Goal: Task Accomplishment & Management: Manage account settings

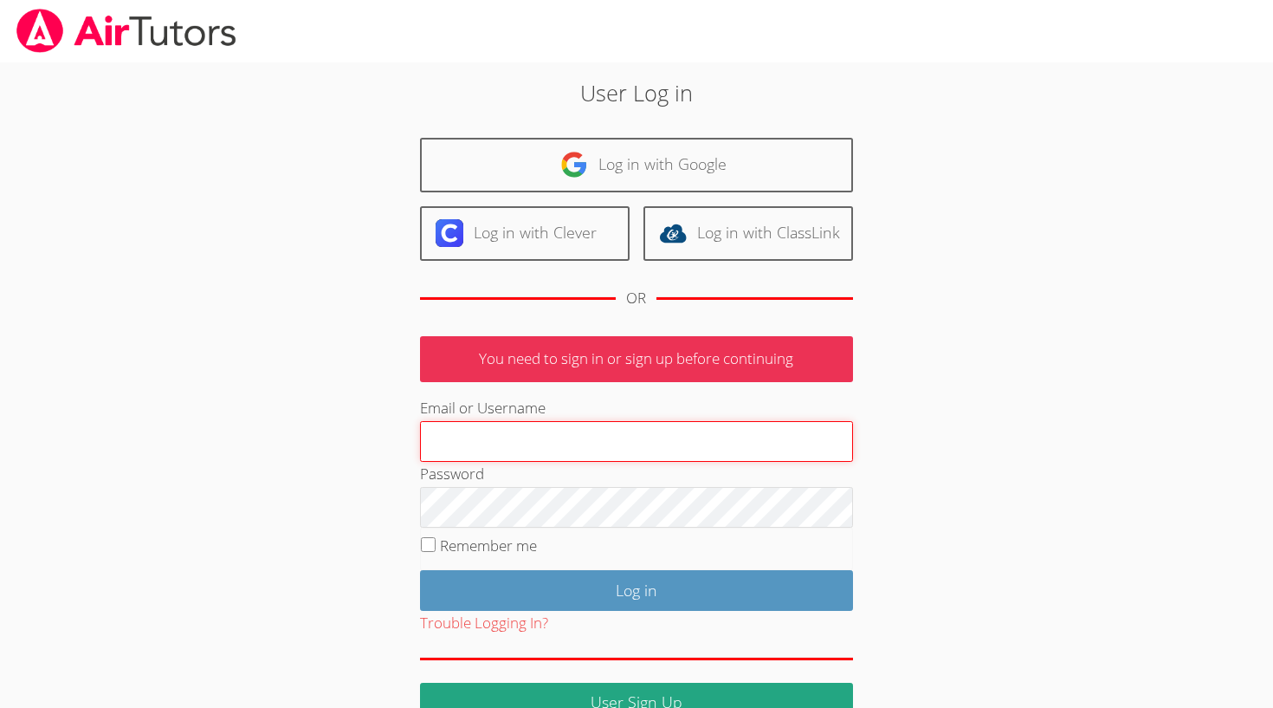
type input "[EMAIL_ADDRESS][DOMAIN_NAME]"
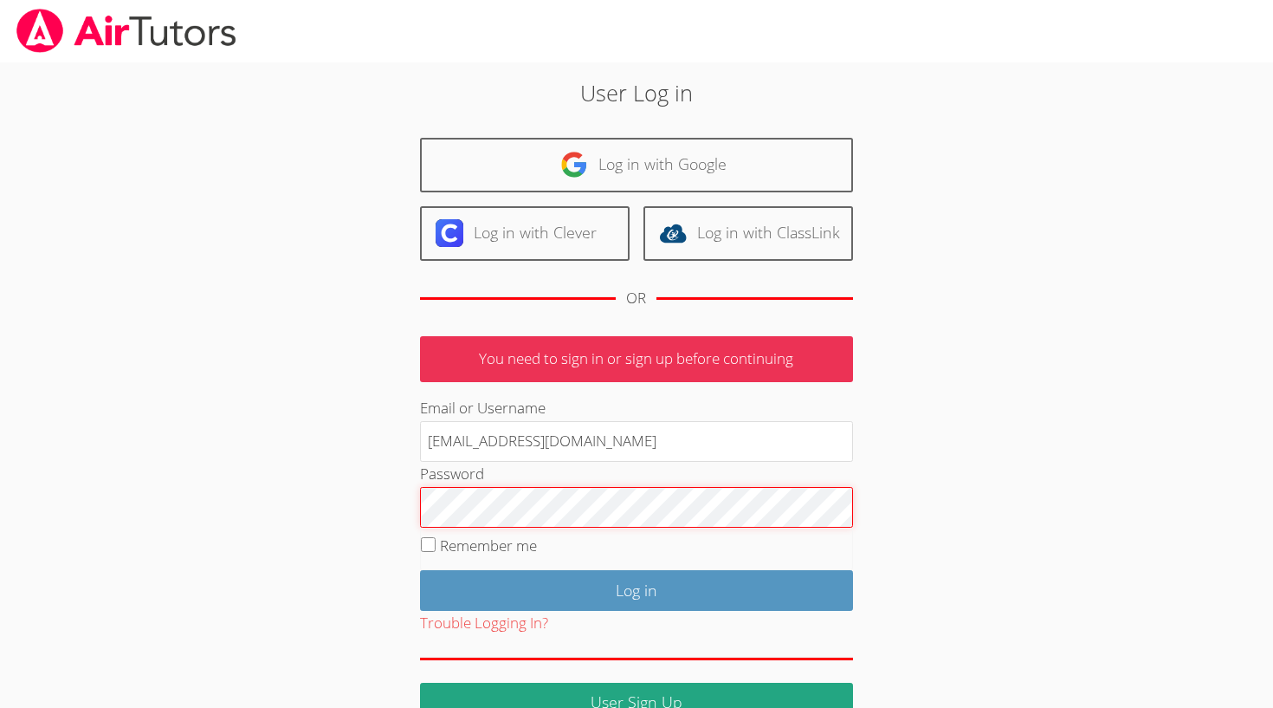
click at [636, 585] on input "Log in" at bounding box center [636, 590] width 433 height 41
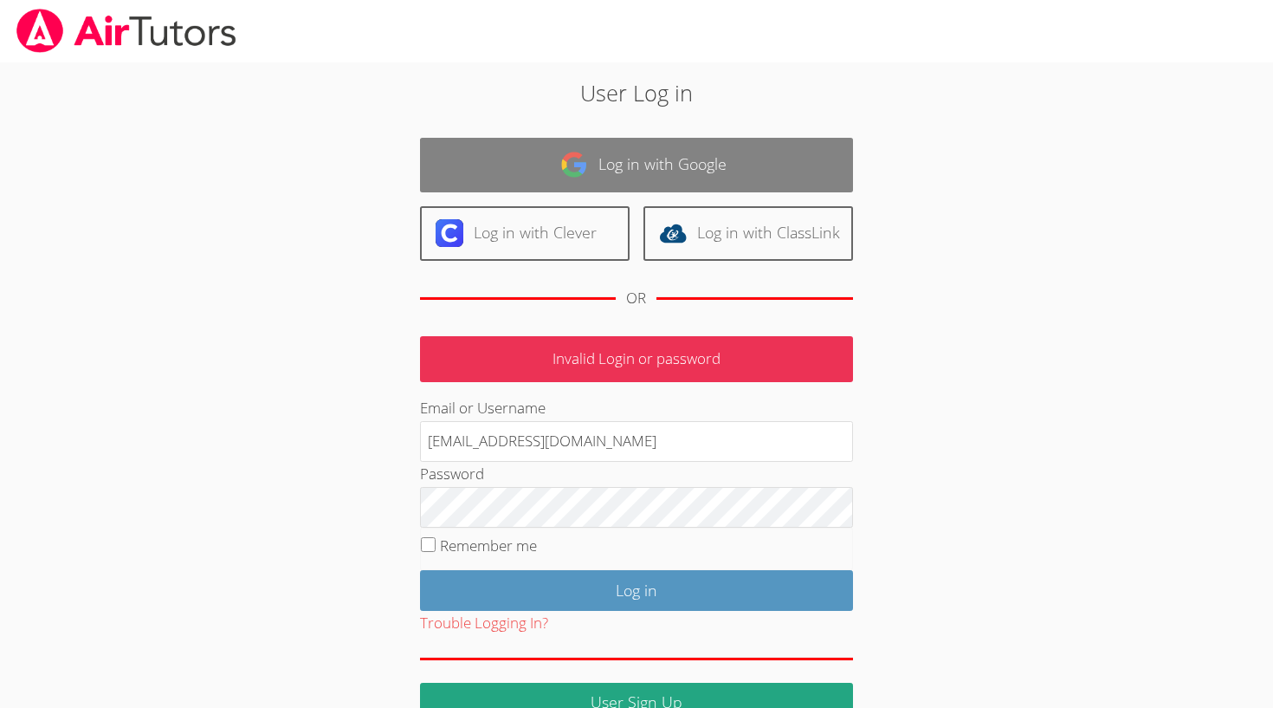
click at [541, 170] on link "Log in with Google" at bounding box center [636, 165] width 433 height 55
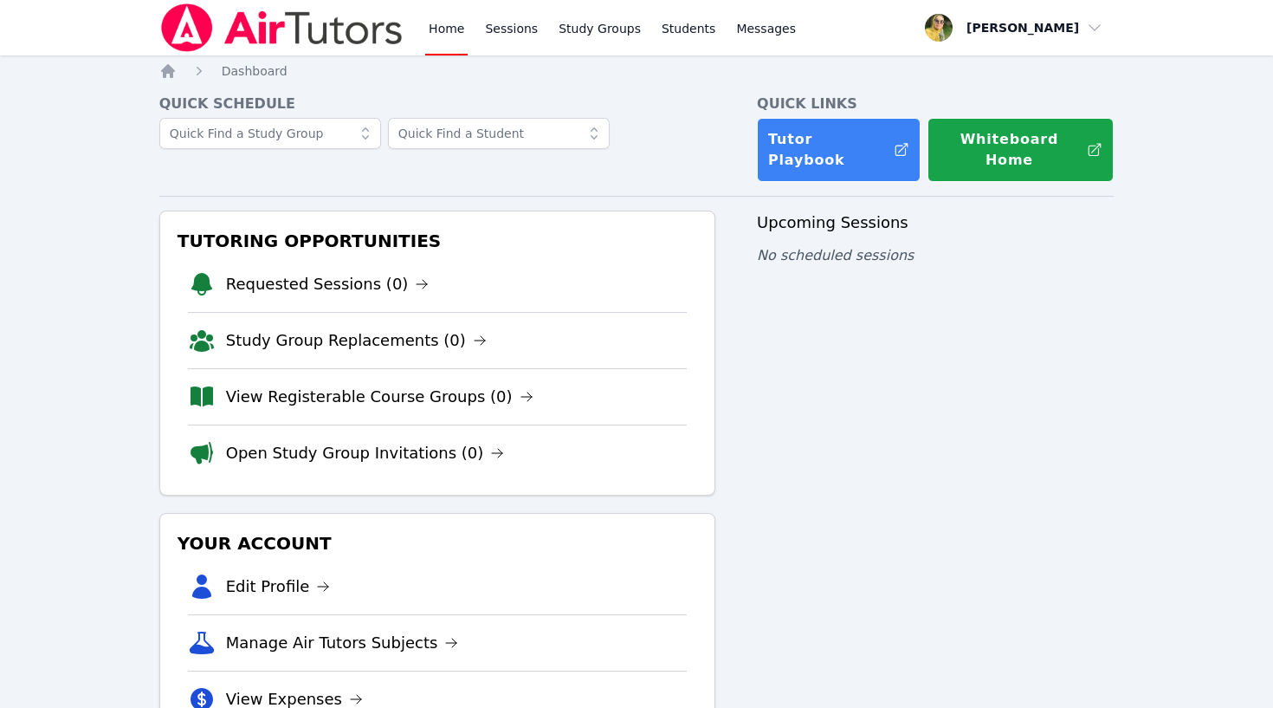
click at [1022, 22] on span "button" at bounding box center [1014, 28] width 189 height 38
click at [990, 87] on button "Logout" at bounding box center [1020, 98] width 166 height 31
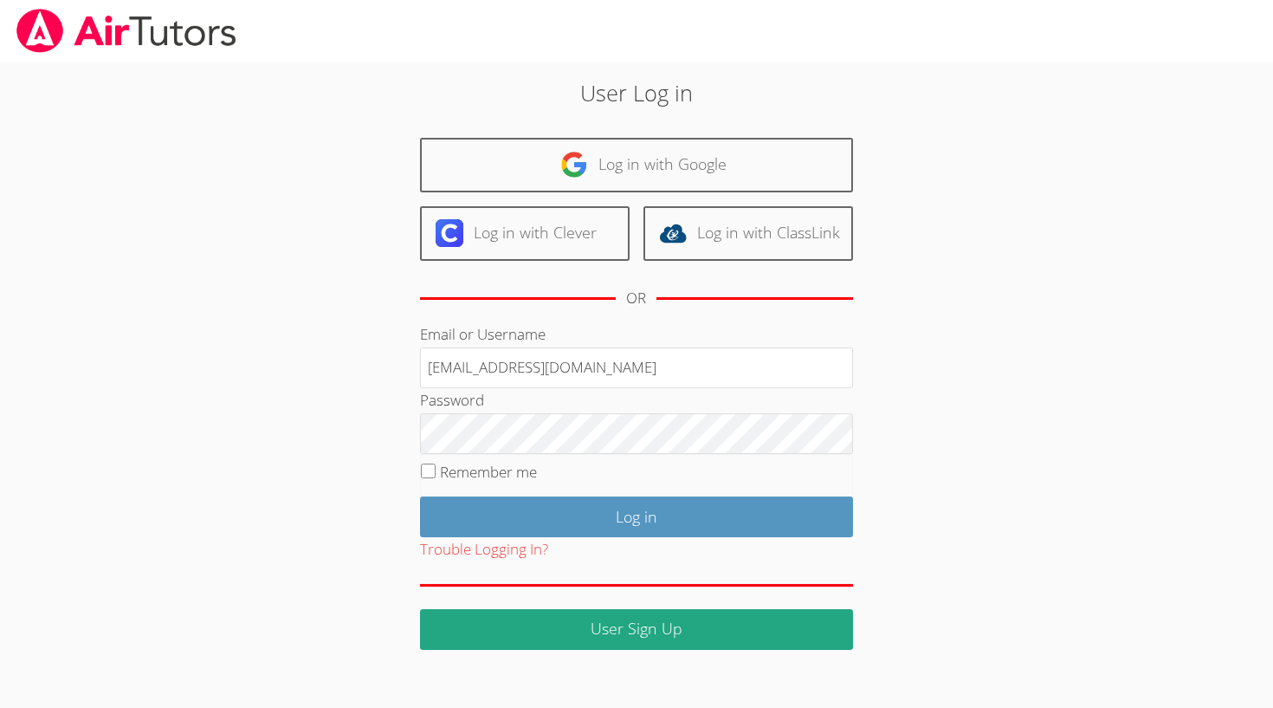
type input "ereida03@aol.com"
click at [458, 545] on button "Trouble Logging In?" at bounding box center [484, 549] width 128 height 25
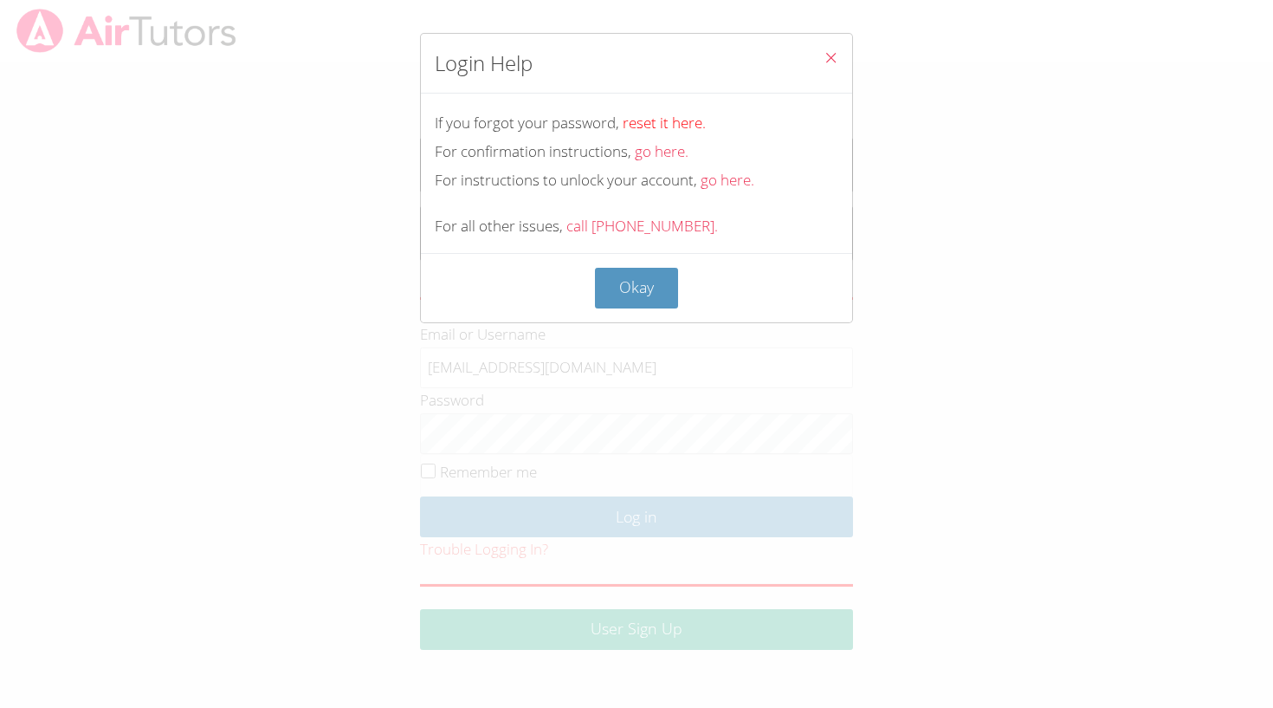
click at [655, 120] on link "reset it here." at bounding box center [664, 123] width 83 height 20
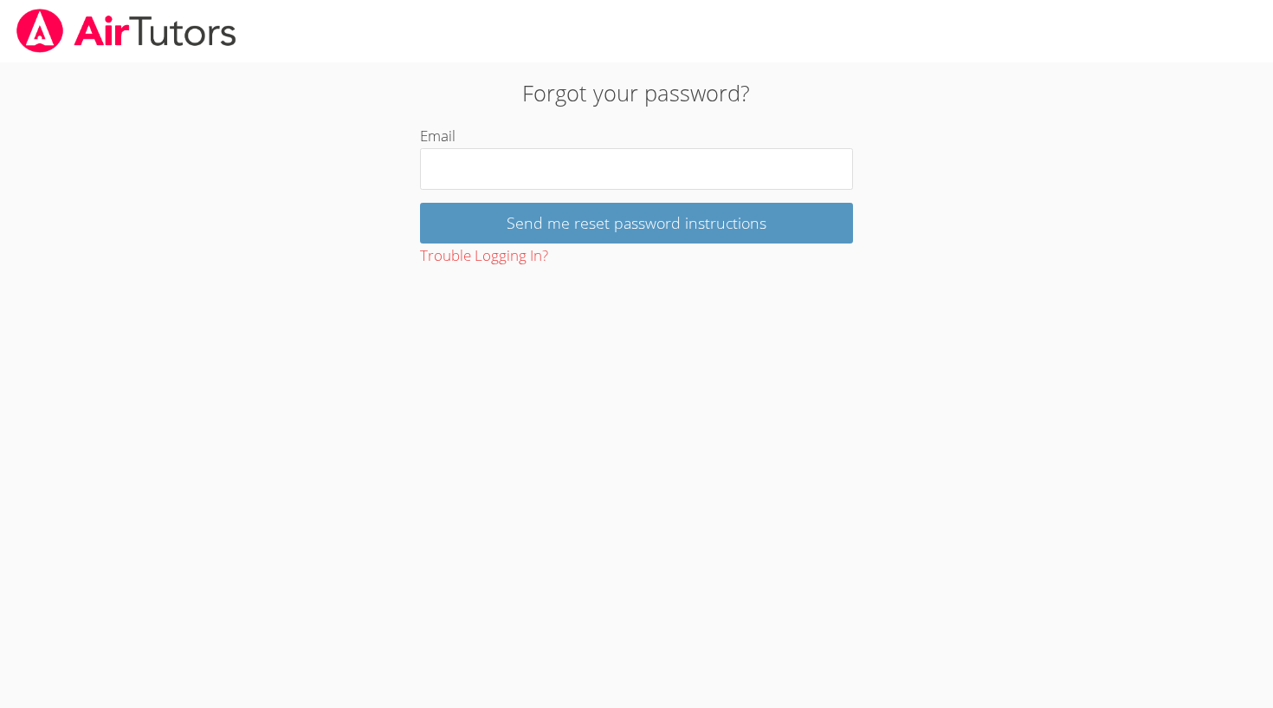
click at [182, 27] on img at bounding box center [126, 31] width 223 height 44
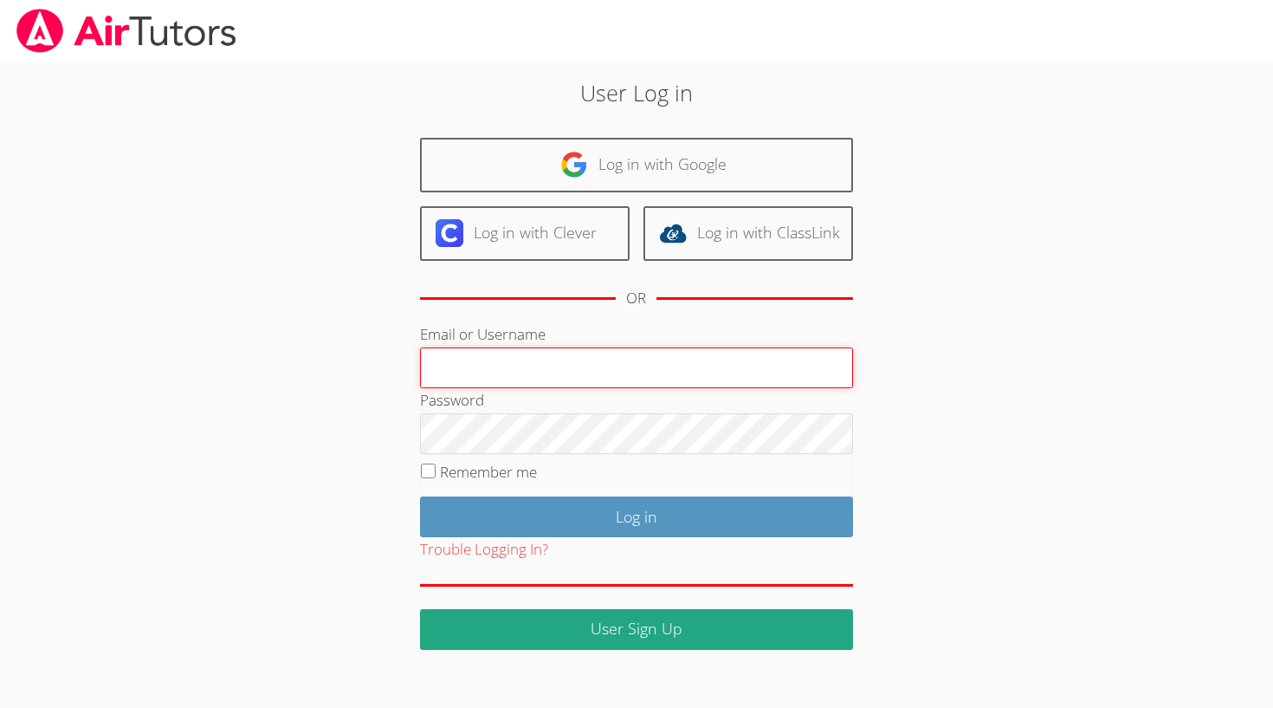
type input "[EMAIL_ADDRESS][DOMAIN_NAME]"
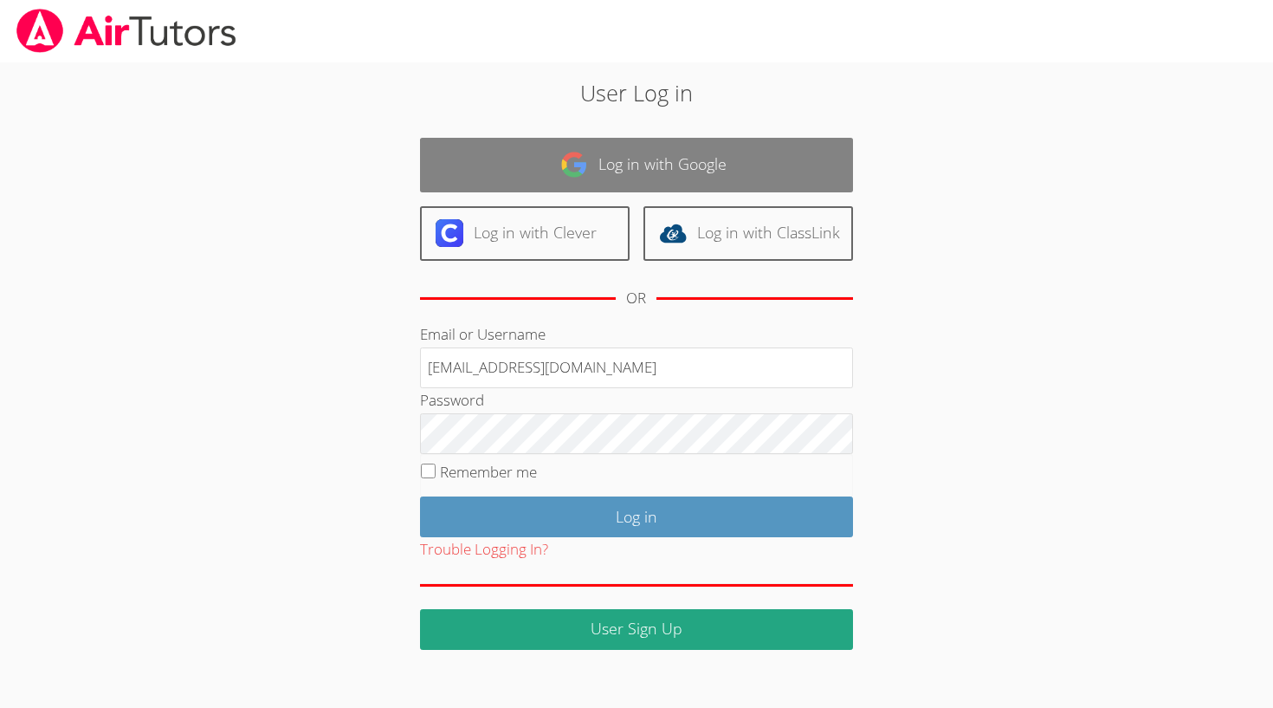
click at [658, 151] on link "Log in with Google" at bounding box center [636, 165] width 433 height 55
